Goal: Information Seeking & Learning: Learn about a topic

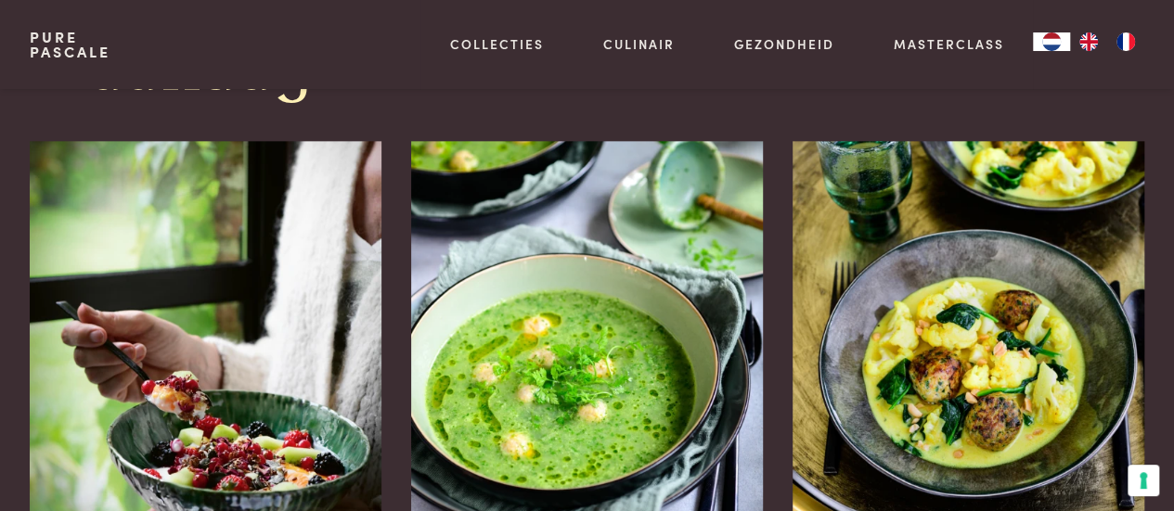
scroll to position [928, 0]
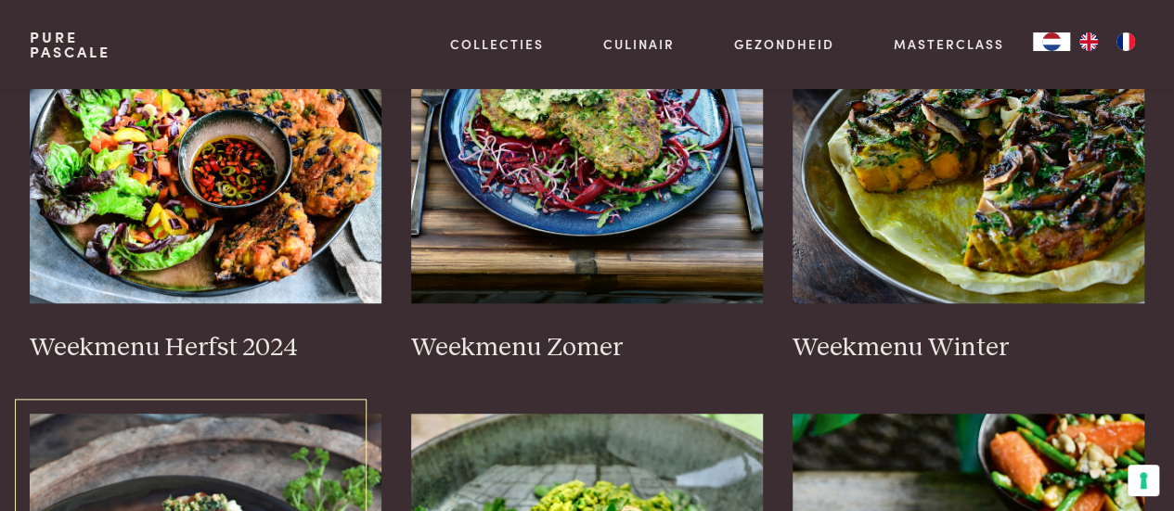
scroll to position [557, 0]
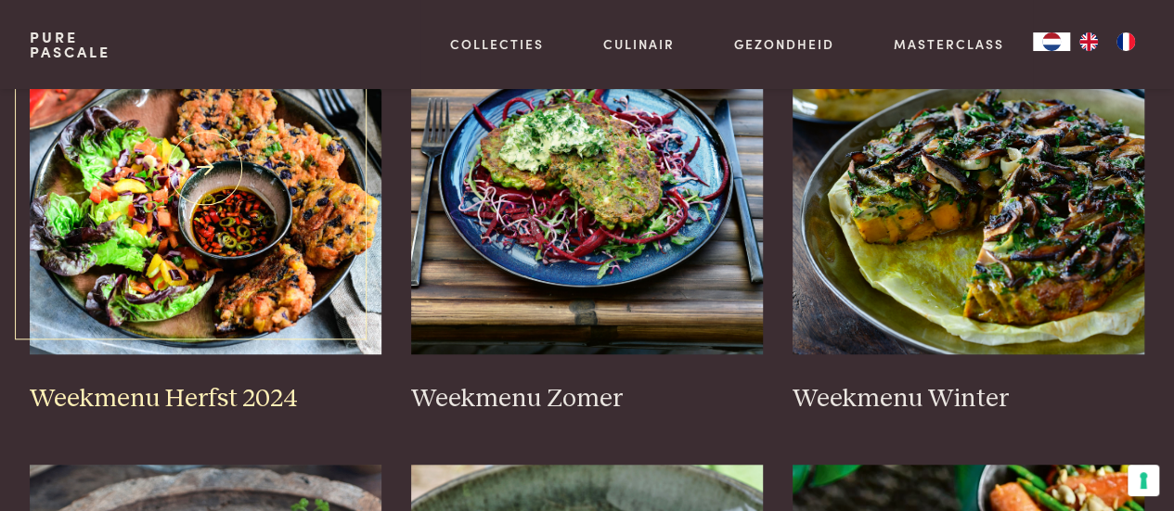
click at [253, 218] on img at bounding box center [206, 168] width 352 height 371
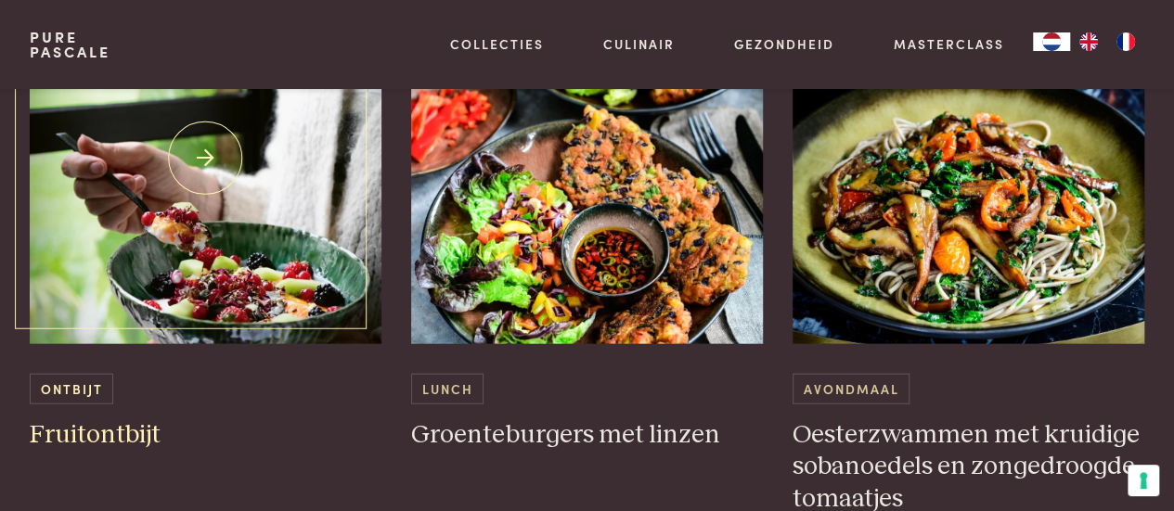
scroll to position [2042, 0]
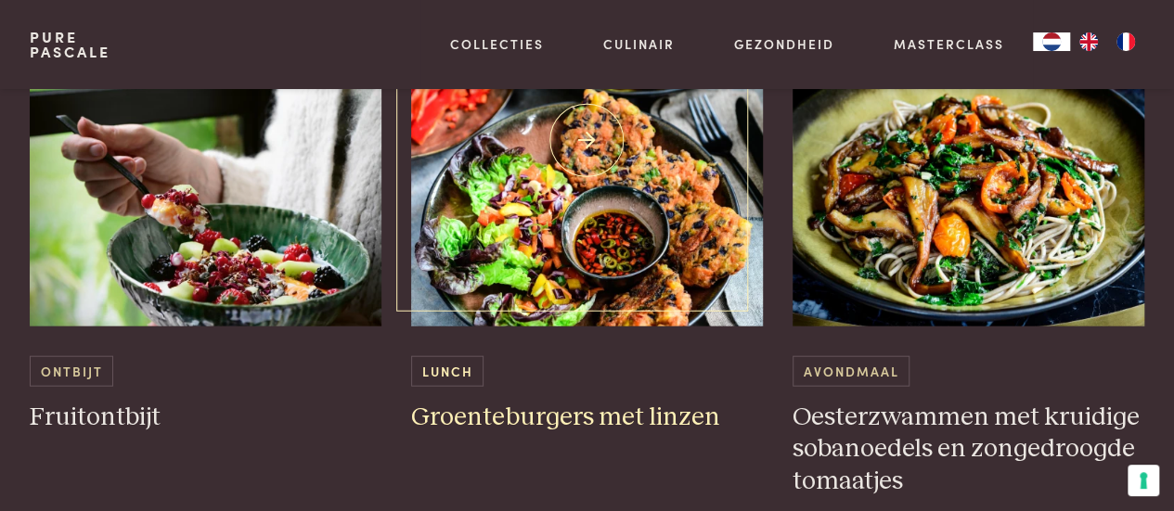
click at [586, 236] on img at bounding box center [587, 140] width 352 height 371
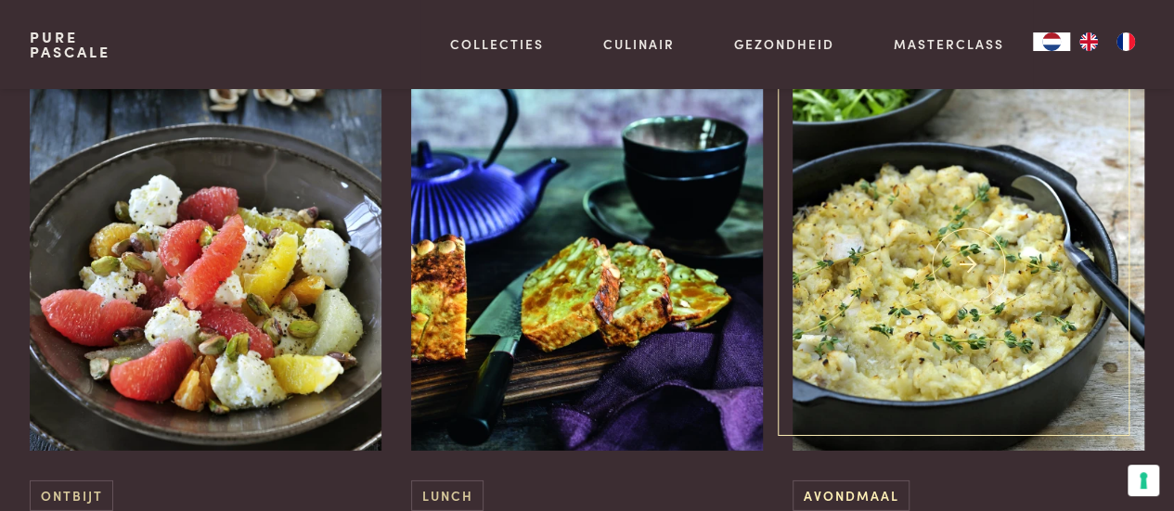
scroll to position [2784, 0]
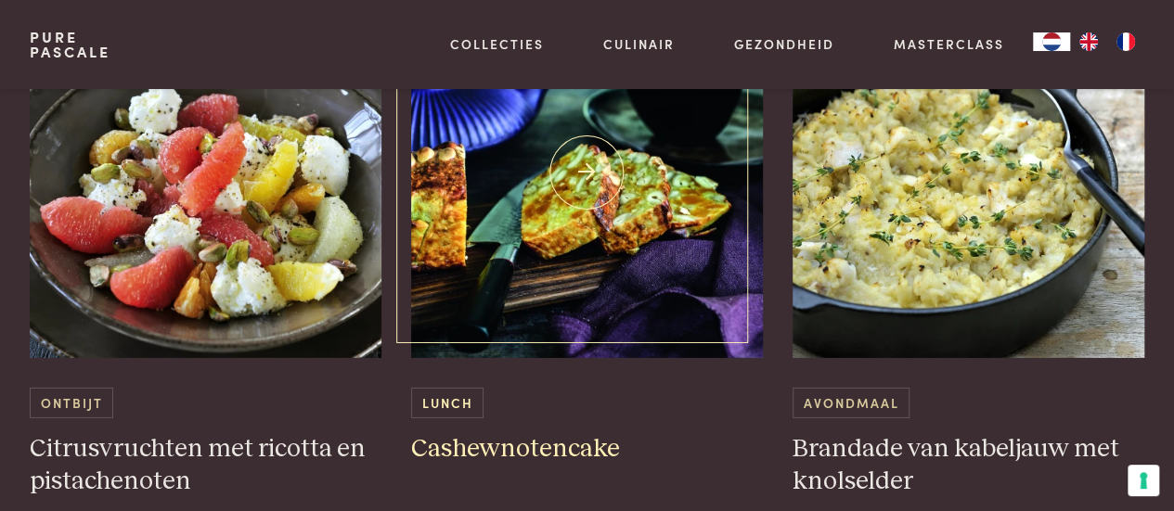
click at [603, 225] on img at bounding box center [587, 172] width 352 height 371
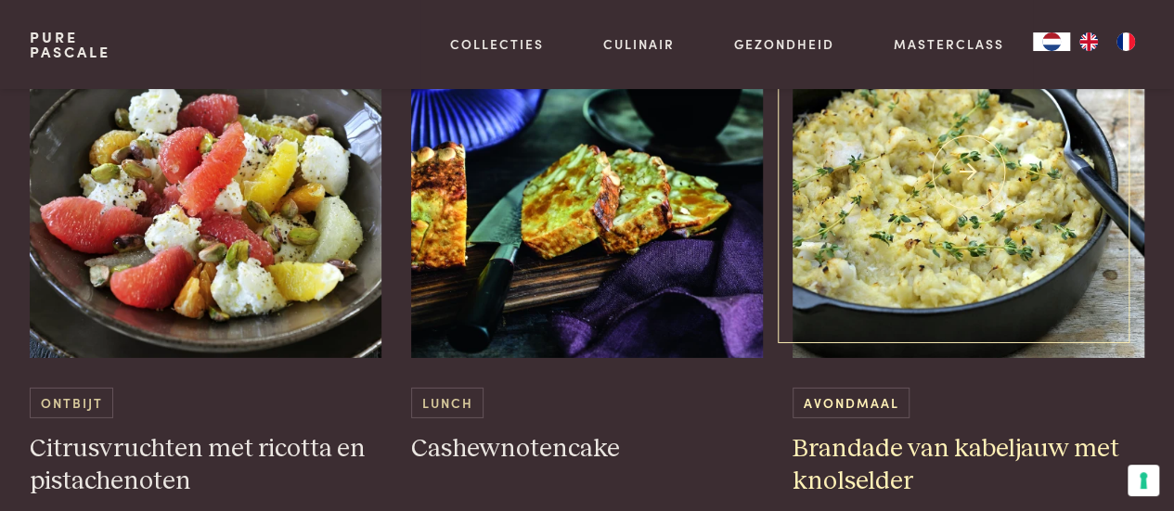
click at [859, 198] on img at bounding box center [968, 172] width 352 height 371
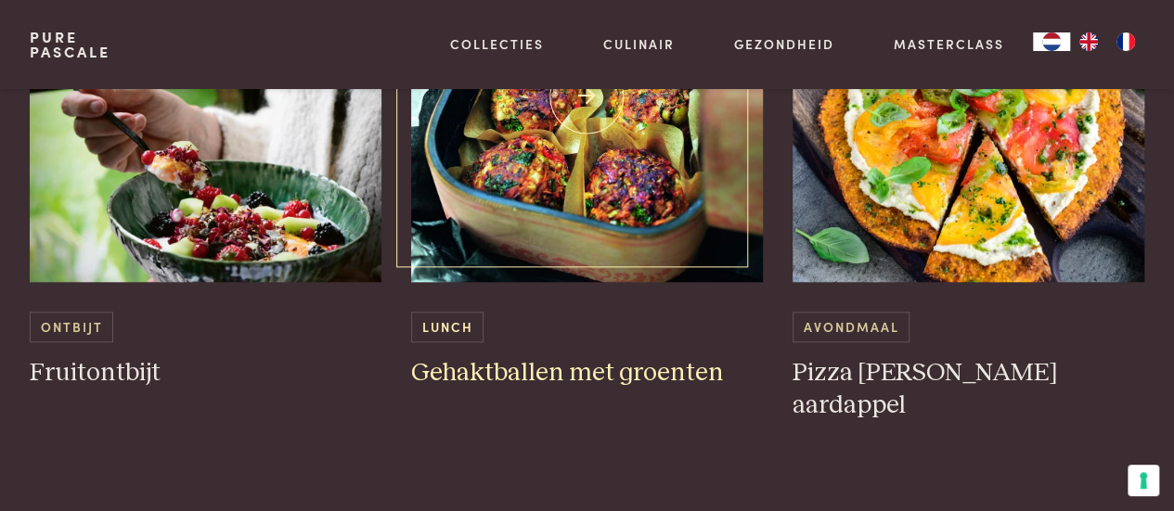
scroll to position [4362, 0]
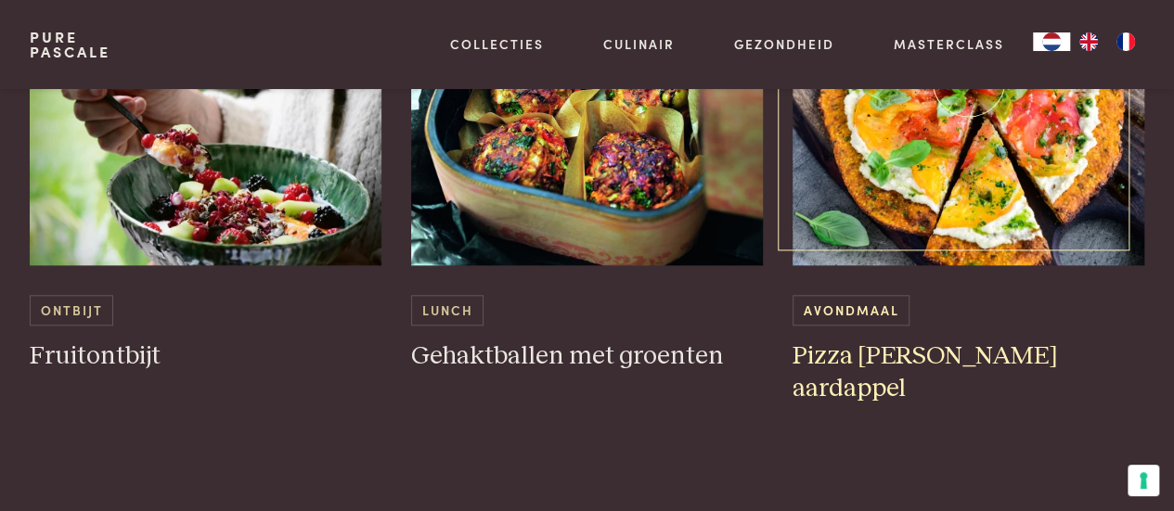
click at [840, 356] on h3 "Pizza margherita van zoete aardappel" at bounding box center [968, 373] width 352 height 64
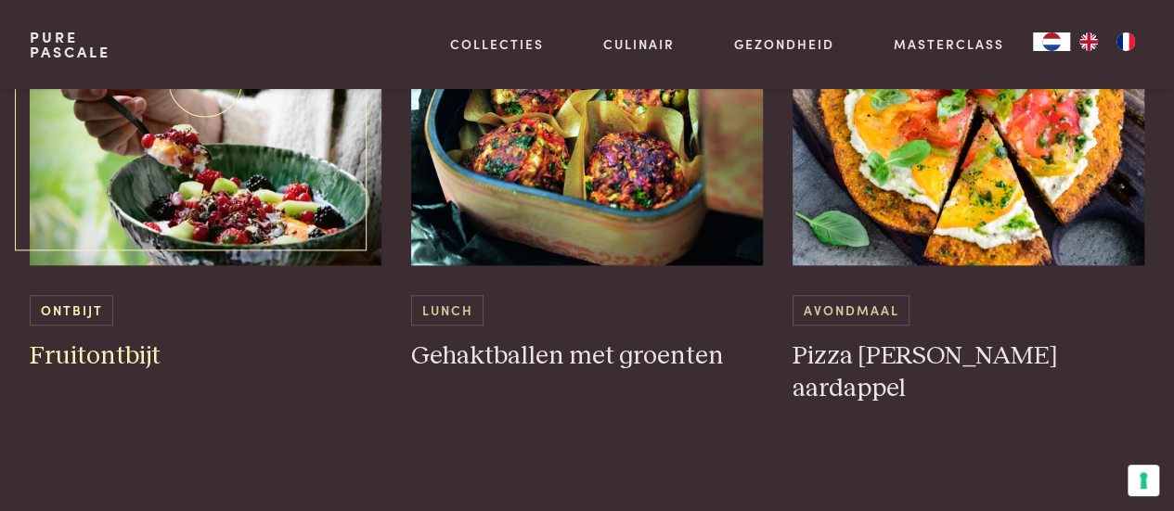
click at [316, 172] on img at bounding box center [206, 79] width 352 height 371
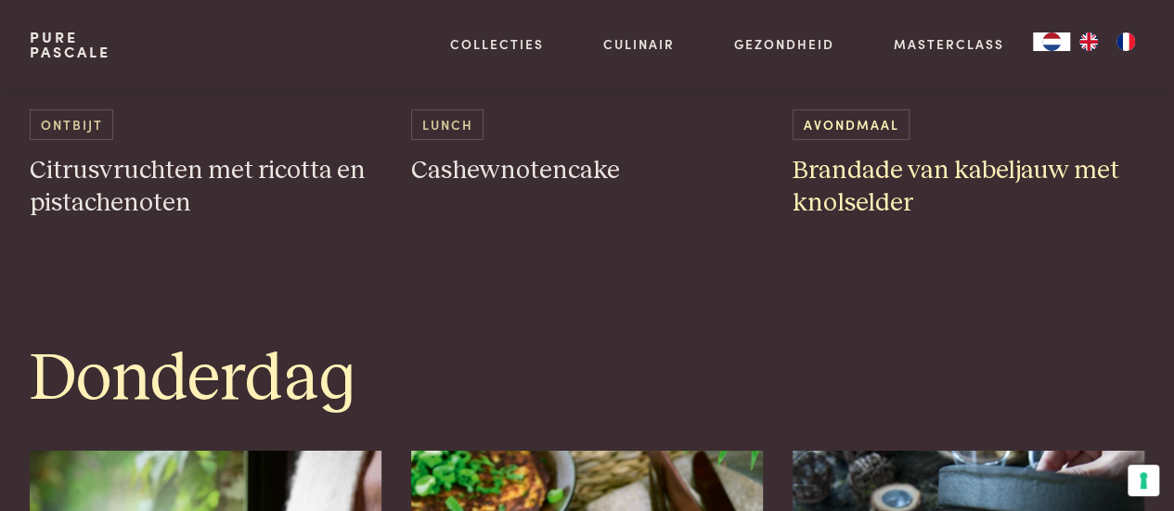
scroll to position [2598, 0]
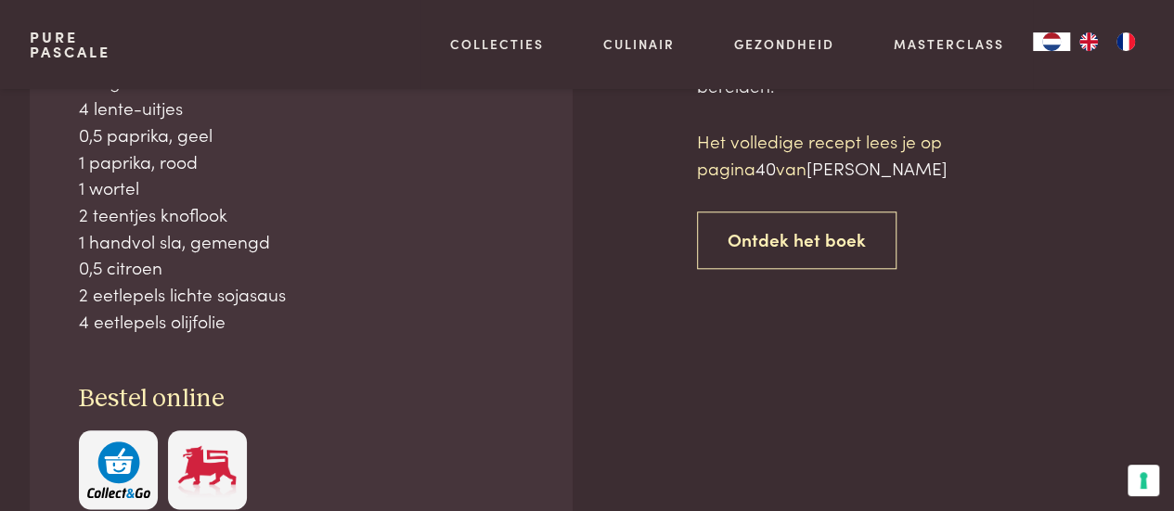
scroll to position [742, 0]
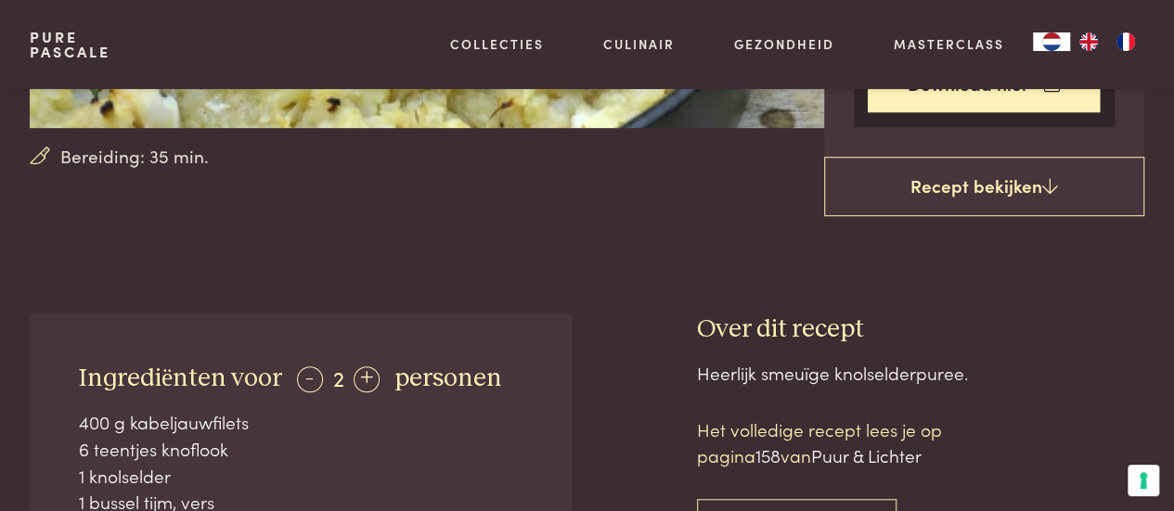
scroll to position [371, 0]
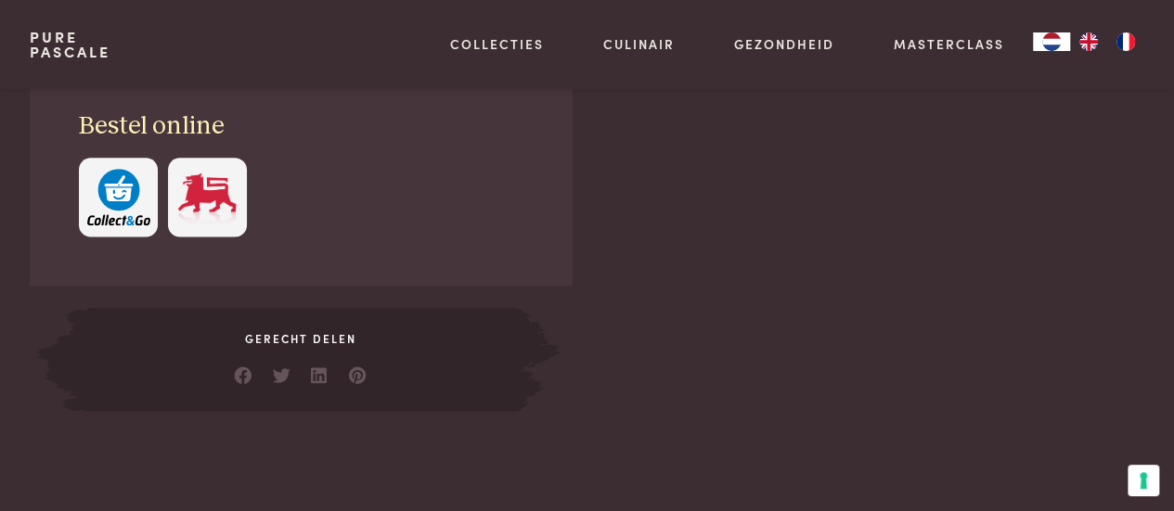
scroll to position [742, 0]
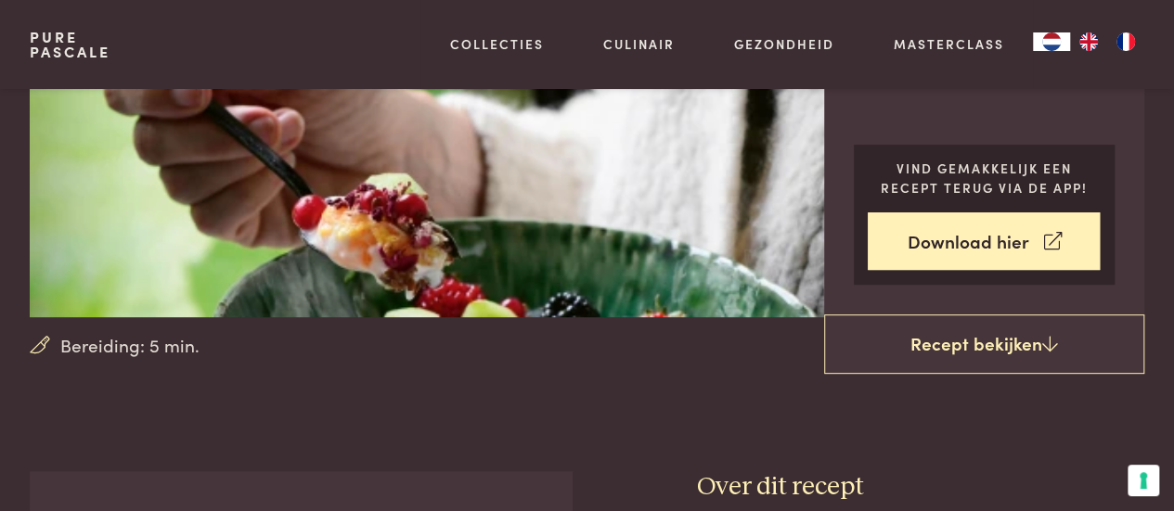
scroll to position [186, 0]
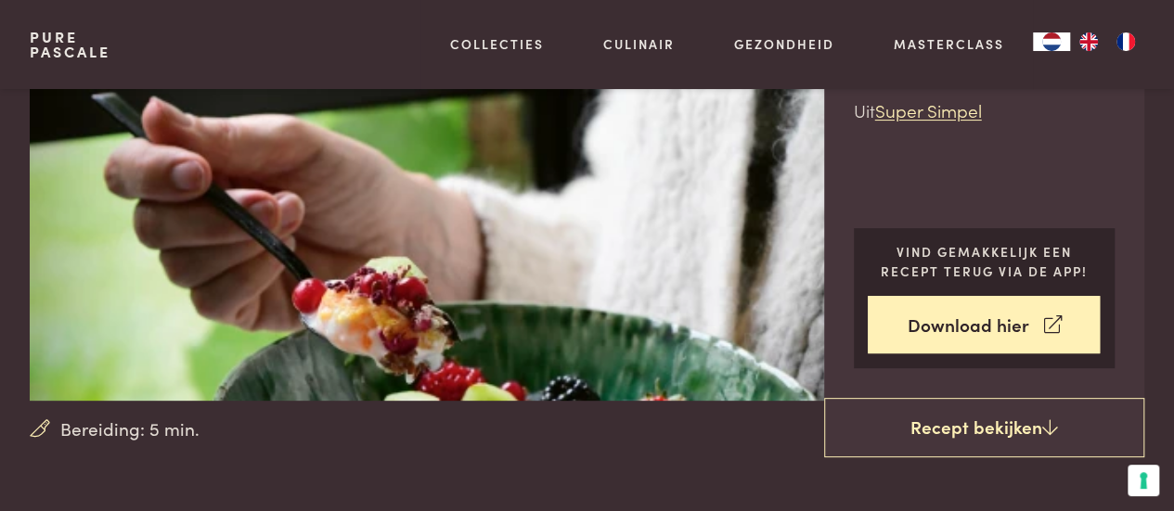
click at [442, 323] on img at bounding box center [444, 151] width 829 height 497
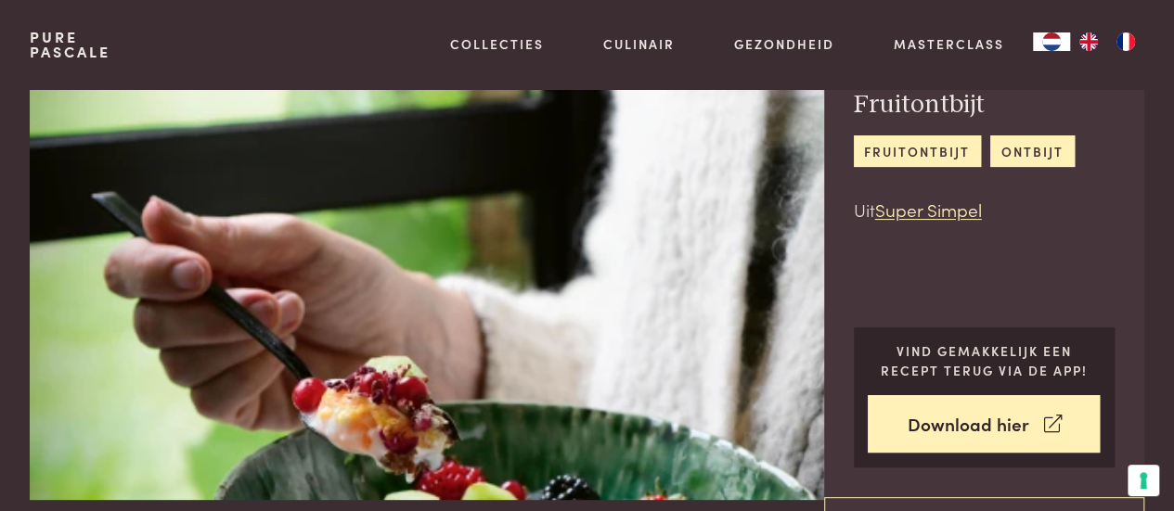
scroll to position [0, 0]
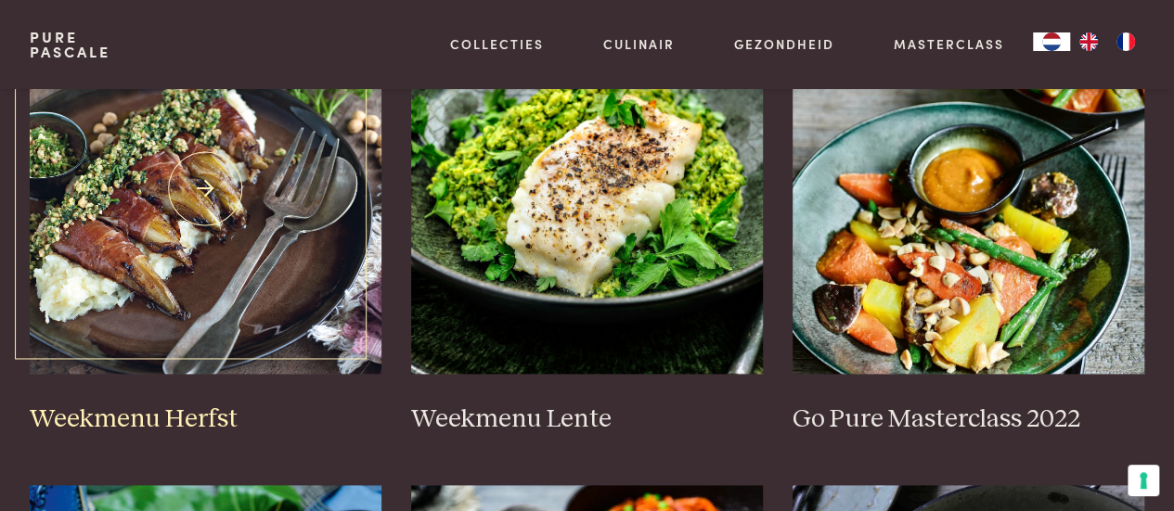
scroll to position [1021, 0]
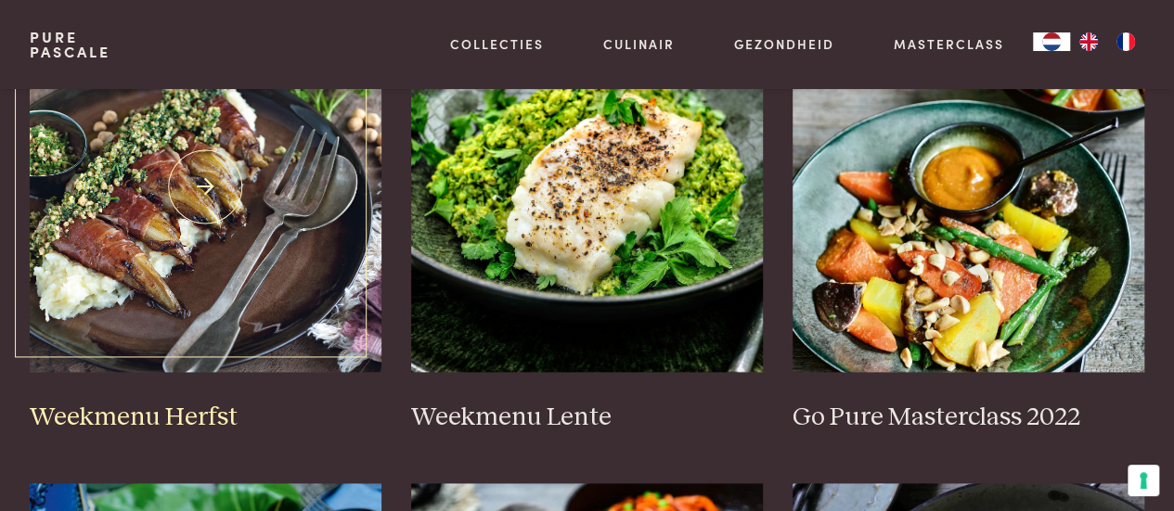
click at [193, 310] on img at bounding box center [206, 186] width 352 height 371
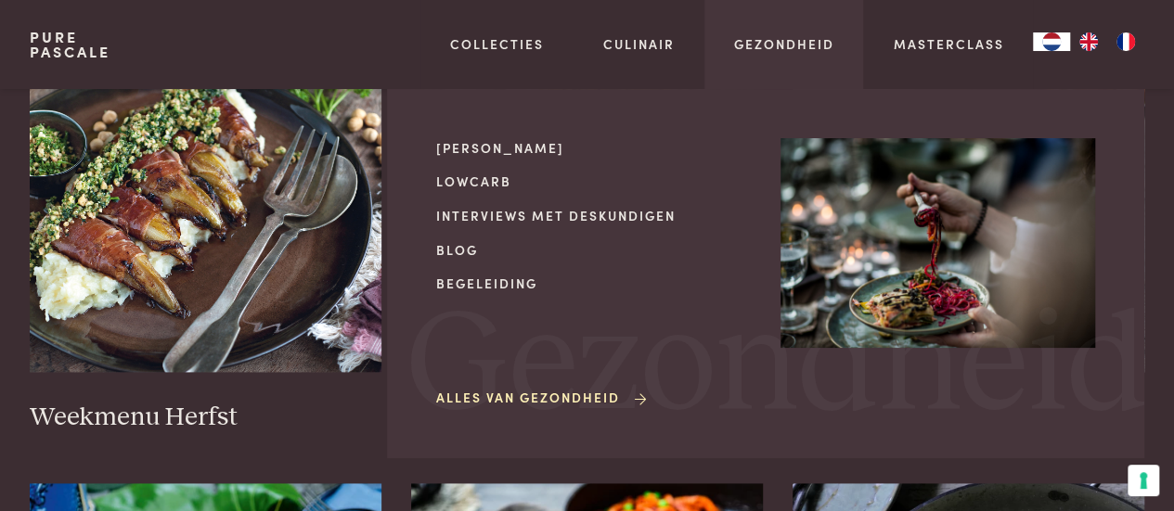
click at [880, 168] on img at bounding box center [937, 243] width 315 height 210
click at [939, 247] on img at bounding box center [937, 243] width 315 height 210
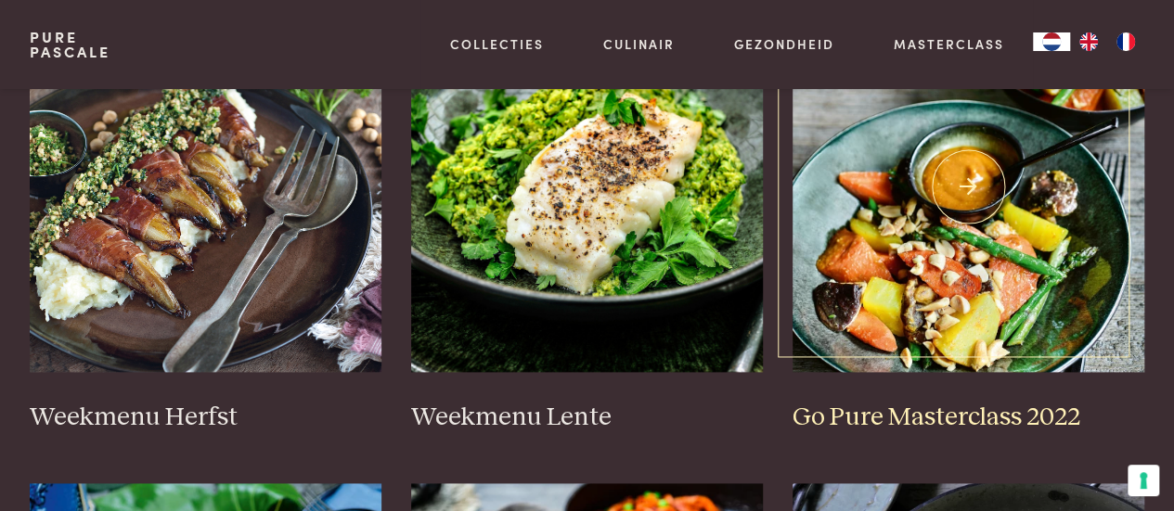
click at [967, 419] on h3 "Go Pure Masterclass 2022" at bounding box center [968, 418] width 352 height 32
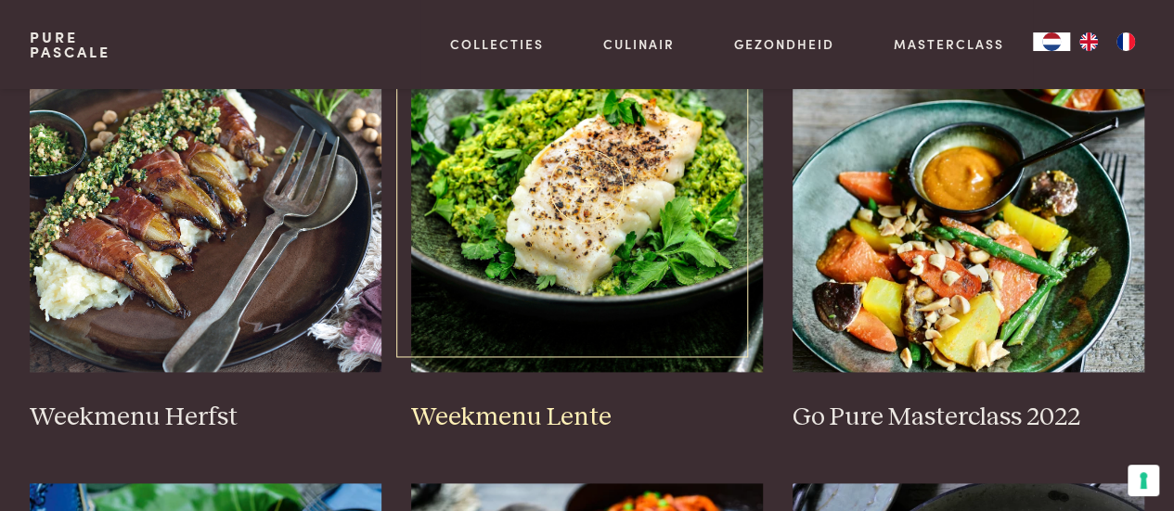
click at [562, 303] on img at bounding box center [587, 186] width 352 height 371
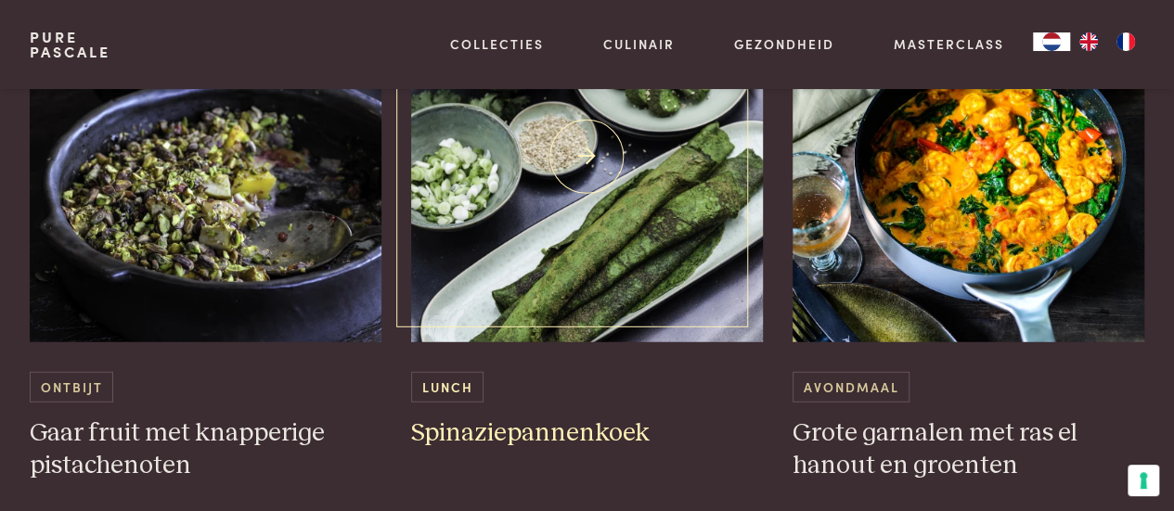
scroll to position [5846, 0]
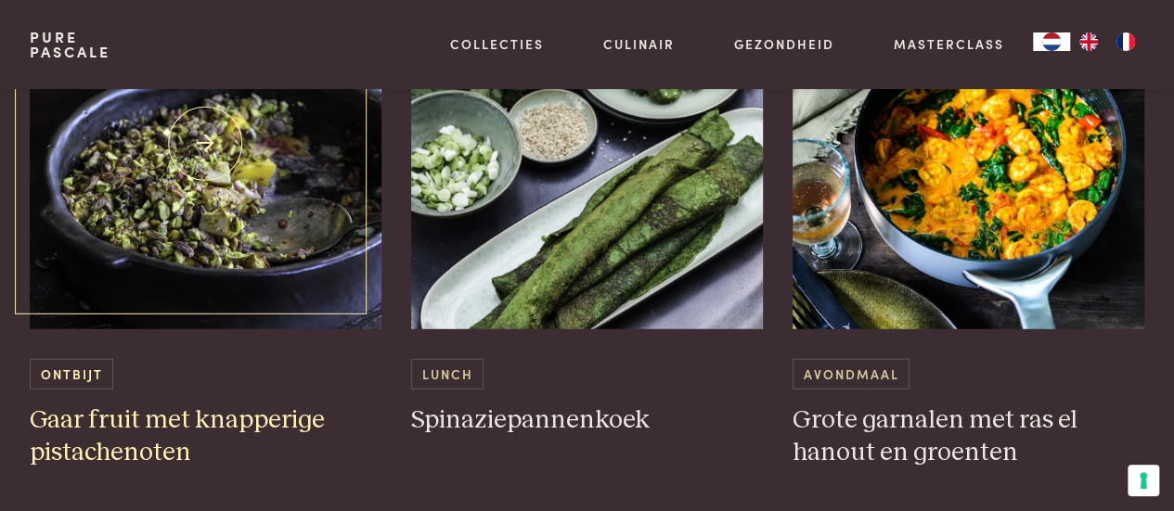
click at [206, 203] on img at bounding box center [206, 143] width 352 height 371
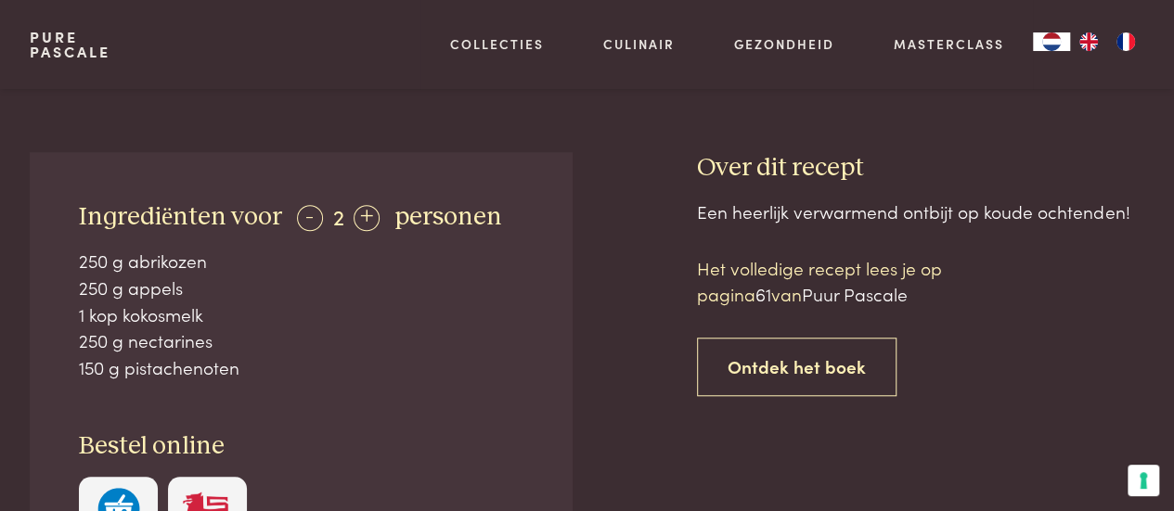
scroll to position [650, 0]
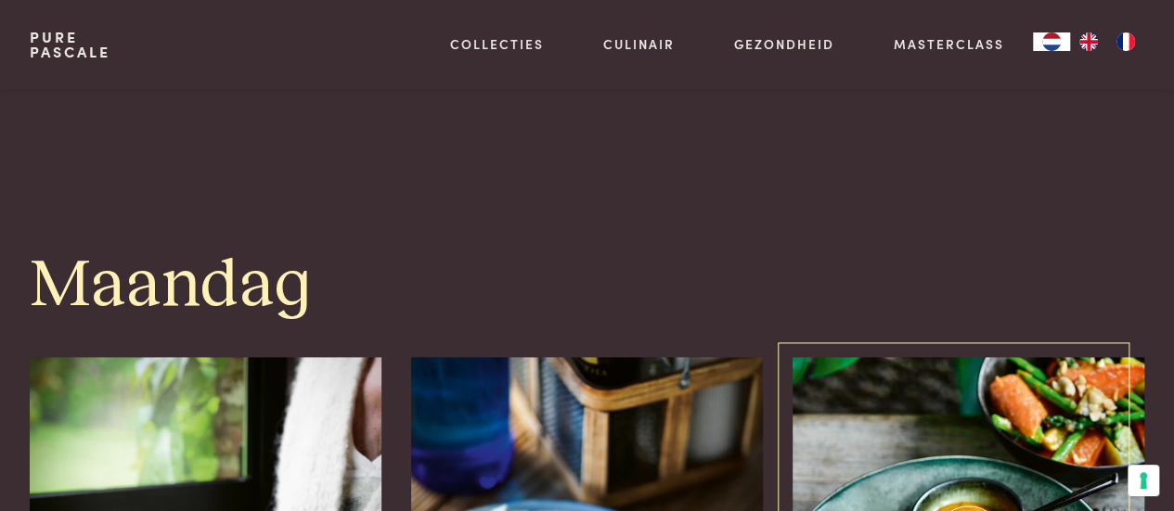
scroll to position [464, 0]
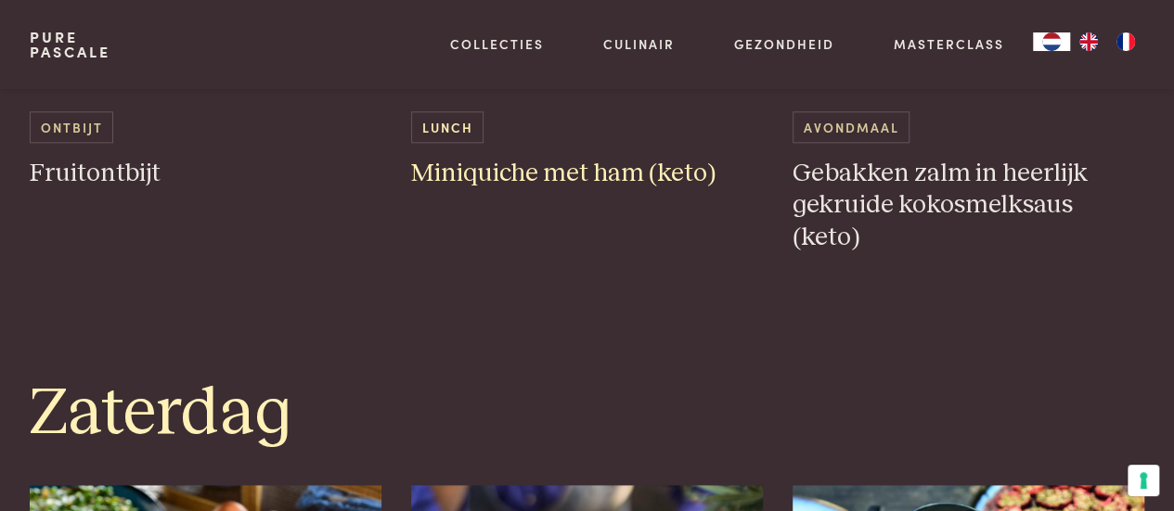
scroll to position [4640, 0]
